Goal: Check status

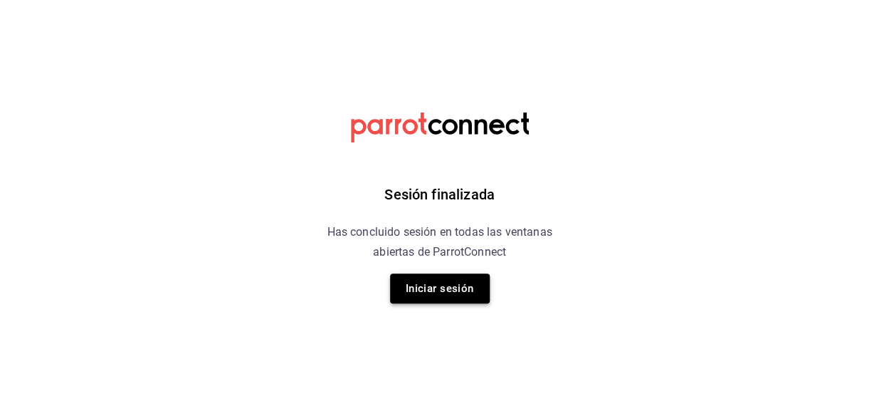
click at [455, 275] on button "Iniciar sesión" at bounding box center [440, 288] width 100 height 30
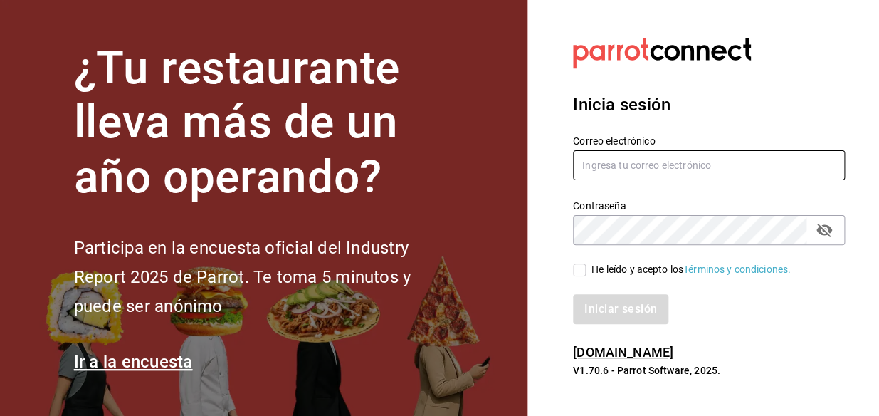
type input "[EMAIL_ADDRESS][DOMAIN_NAME]"
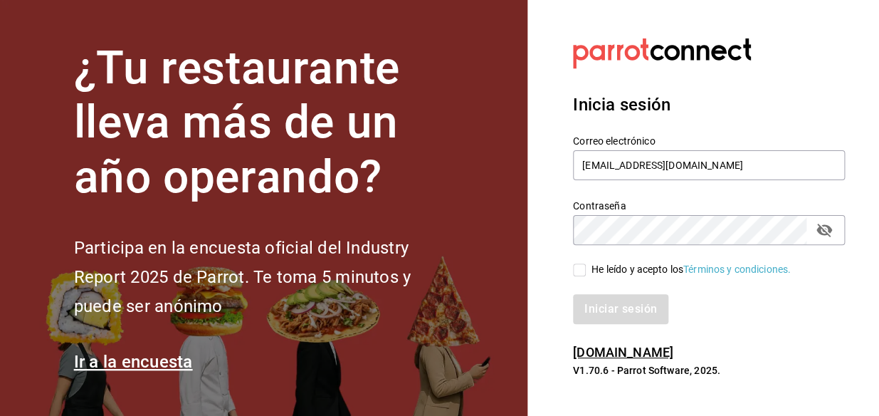
click at [584, 265] on input "He leído y acepto los Términos y condiciones." at bounding box center [579, 269] width 13 height 13
checkbox input "true"
click at [586, 305] on button "Iniciar sesión" at bounding box center [621, 309] width 97 height 30
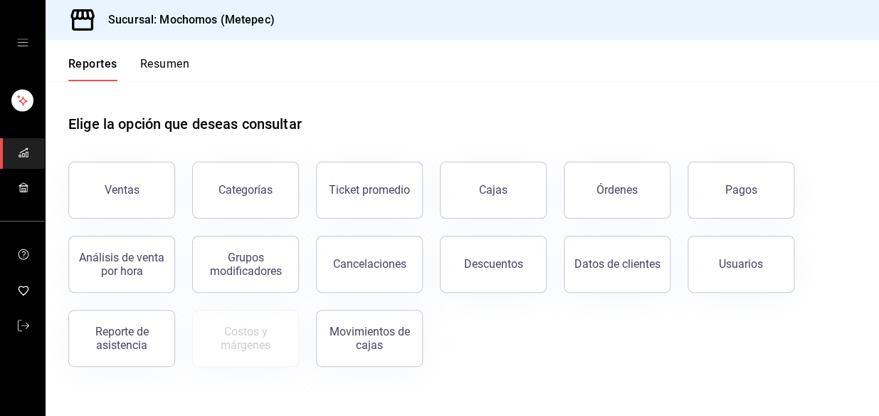
click at [725, 184] on button "Pagos" at bounding box center [740, 190] width 107 height 57
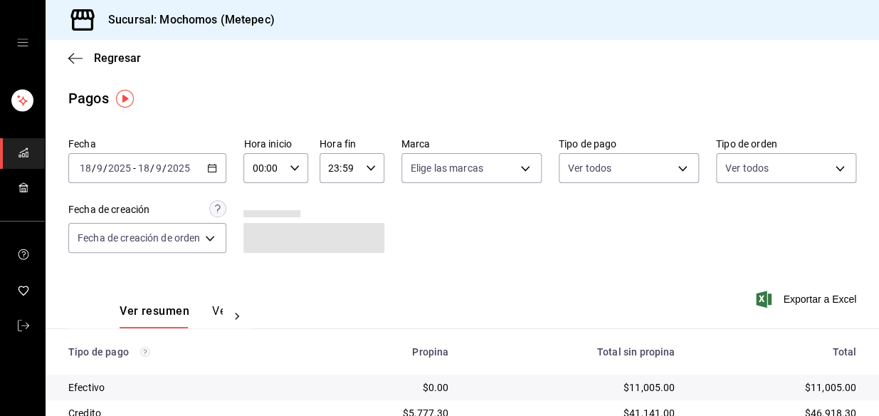
click at [293, 161] on div "00:00 Hora inicio" at bounding box center [275, 168] width 65 height 30
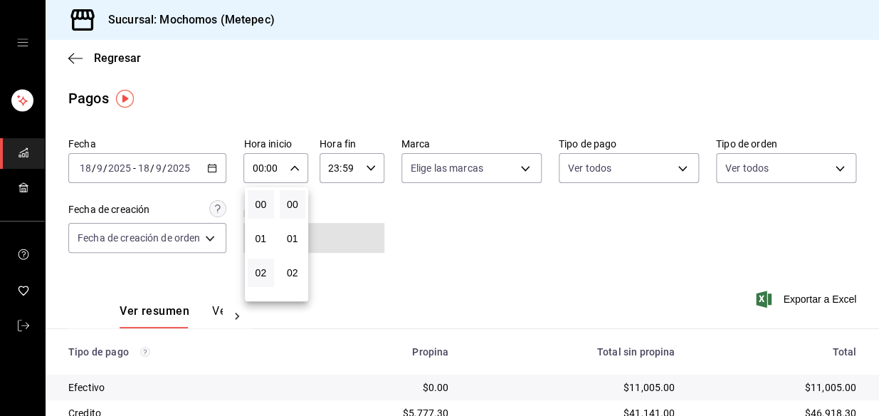
click at [267, 273] on button "02" at bounding box center [261, 272] width 26 height 28
type input "02:00"
click at [400, 218] on div at bounding box center [439, 208] width 879 height 416
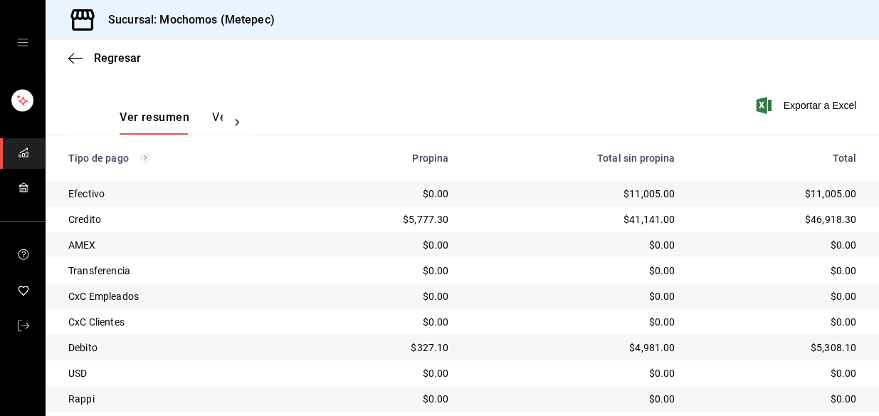
scroll to position [238, 0]
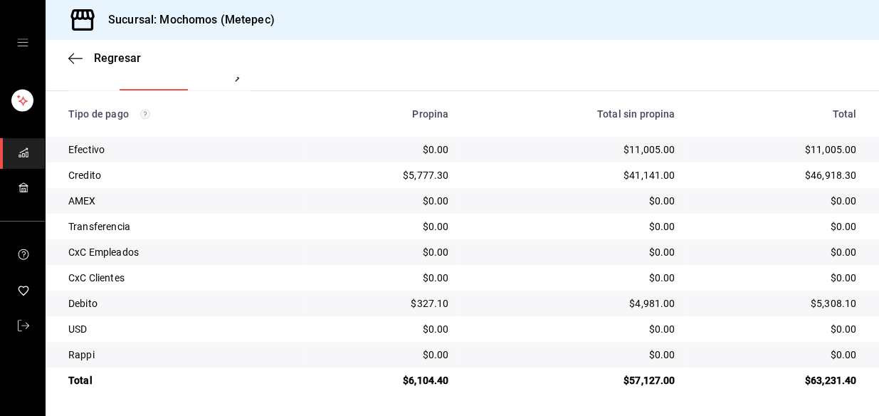
click at [275, 168] on div "Credito" at bounding box center [181, 175] width 226 height 14
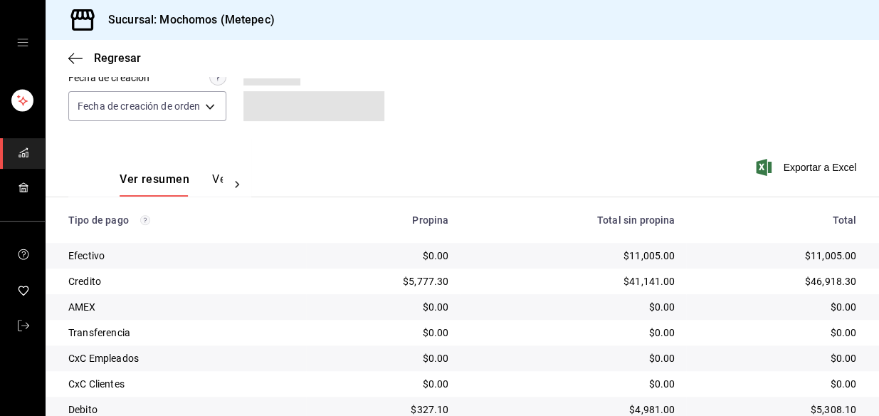
scroll to position [194, 0]
